Goal: Task Accomplishment & Management: Use online tool/utility

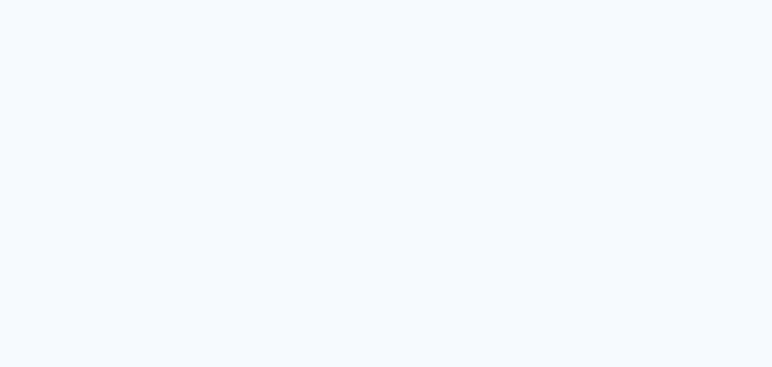
click at [479, 89] on neon-animated-pages "Prosite Website + Landing pages Proof Sistema de seleção e venda de fotos Desig…" at bounding box center [386, 183] width 772 height 367
click at [366, 154] on neon-animated-pages "Prosite Website + Landing pages Proof Sistema de seleção e venda de fotos Desig…" at bounding box center [386, 183] width 772 height 367
click at [384, 171] on neon-animated-pages "Prosite Website + Landing pages Proof Sistema de seleção e venda de fotos Desig…" at bounding box center [386, 183] width 772 height 367
